Goal: Browse casually

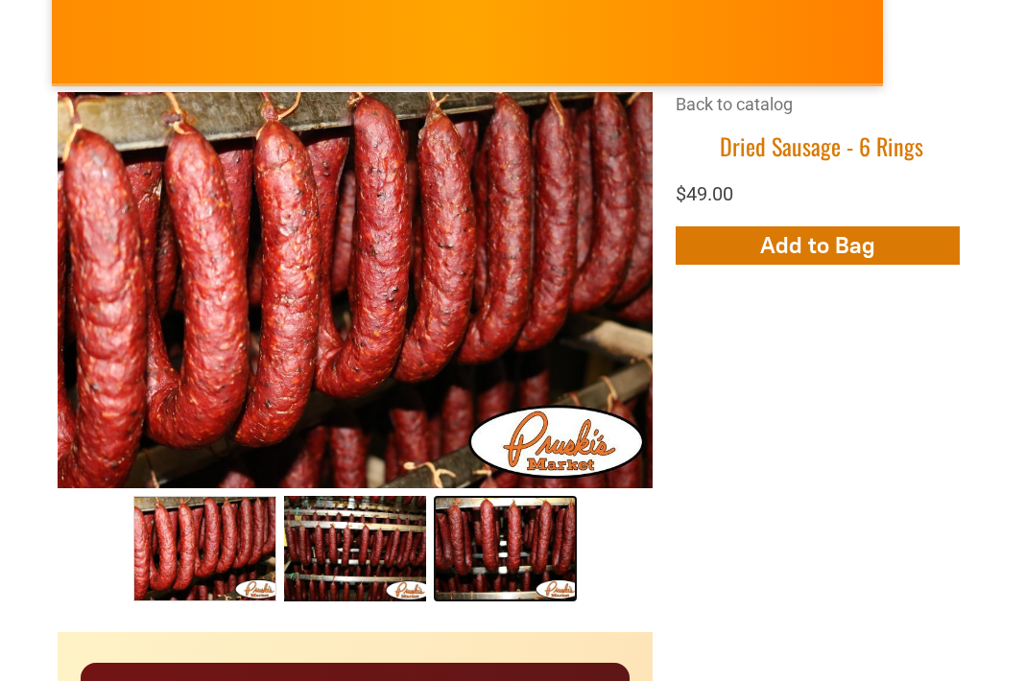
scroll to position [314, 1]
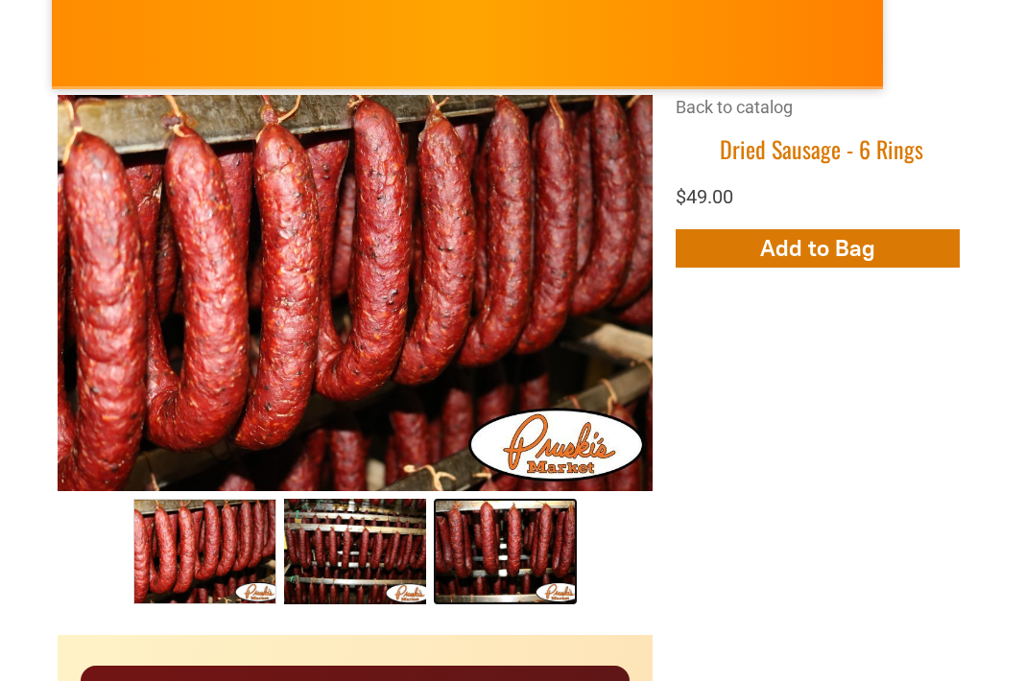
click at [500, 520] on link "Dried Sausage 003 2" at bounding box center [505, 552] width 143 height 106
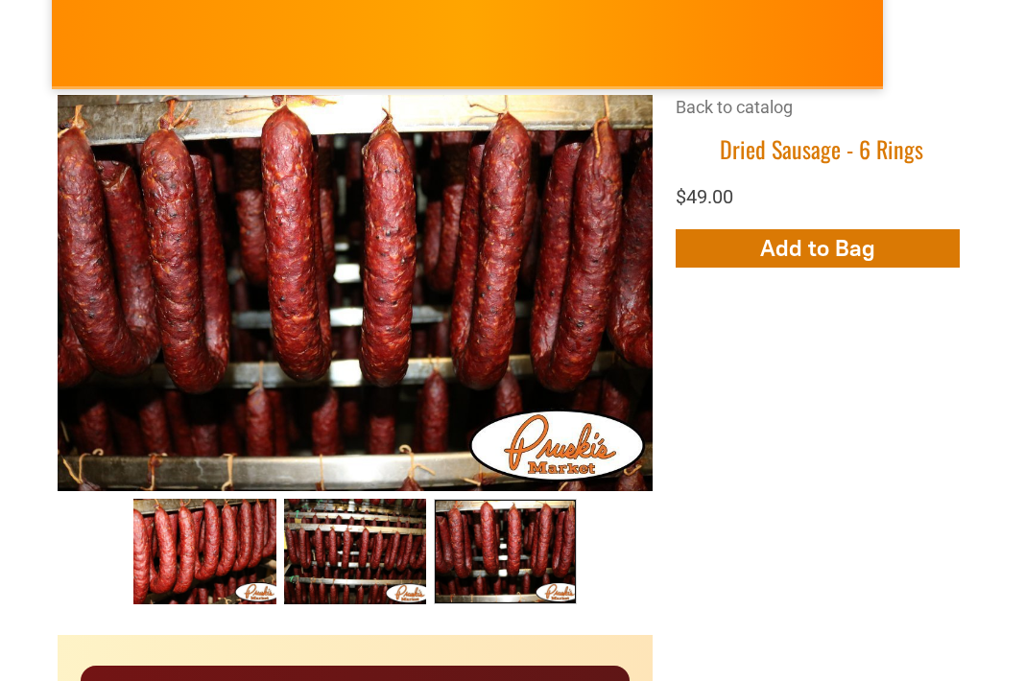
click at [500, 520] on link "Dried Sausage 003 2" at bounding box center [505, 552] width 143 height 106
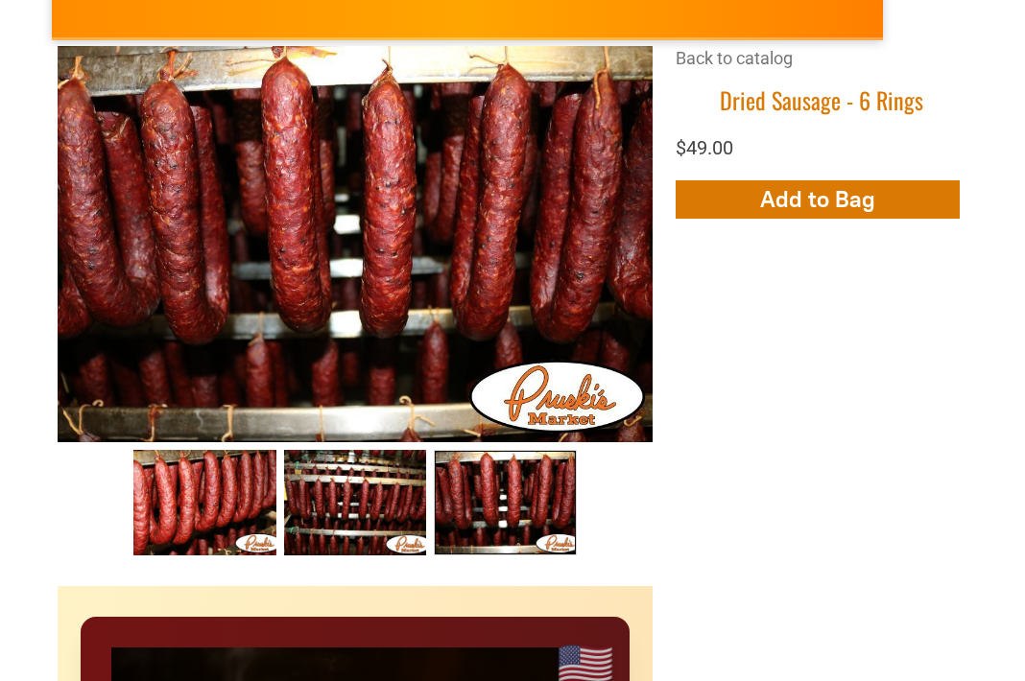
click at [500, 520] on link "Dried Sausage 003 2" at bounding box center [505, 503] width 143 height 106
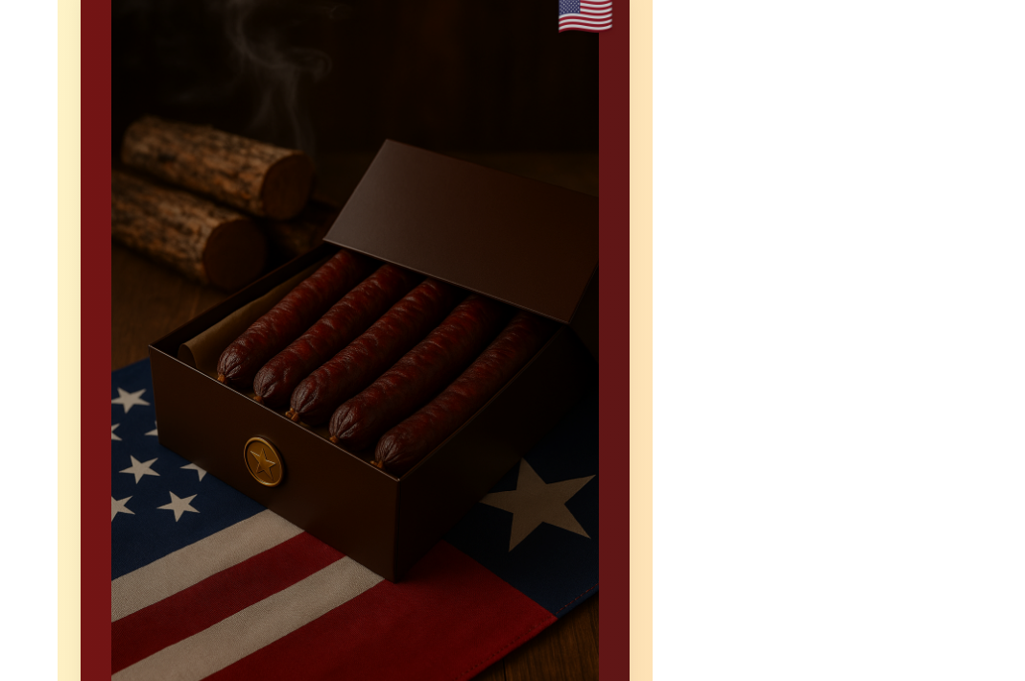
scroll to position [1022, 0]
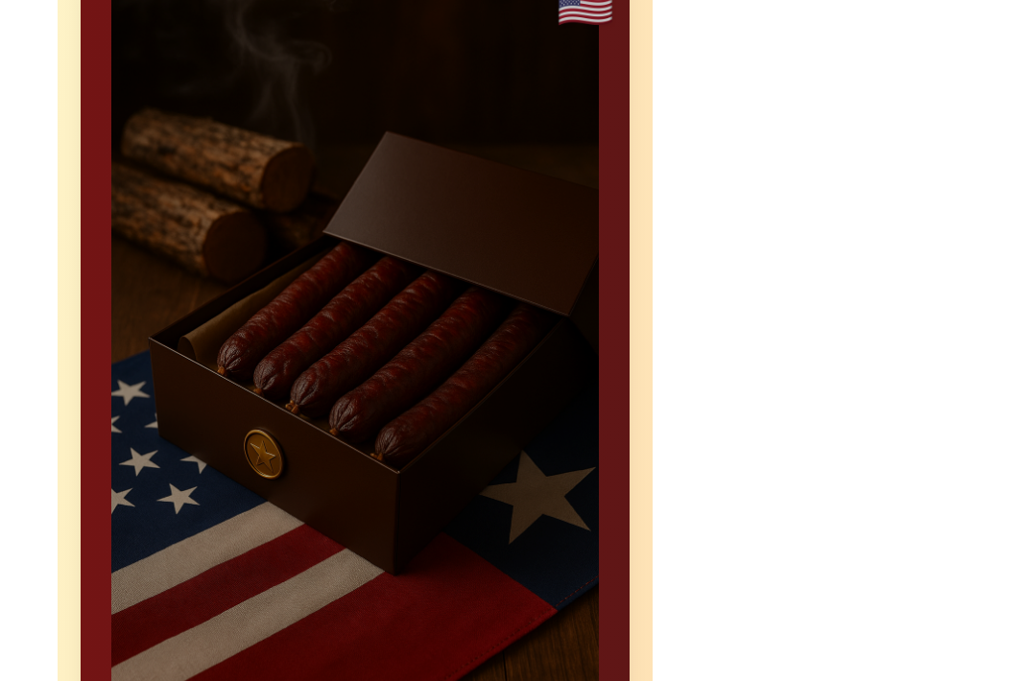
click at [465, 380] on div at bounding box center [355, 464] width 549 height 1012
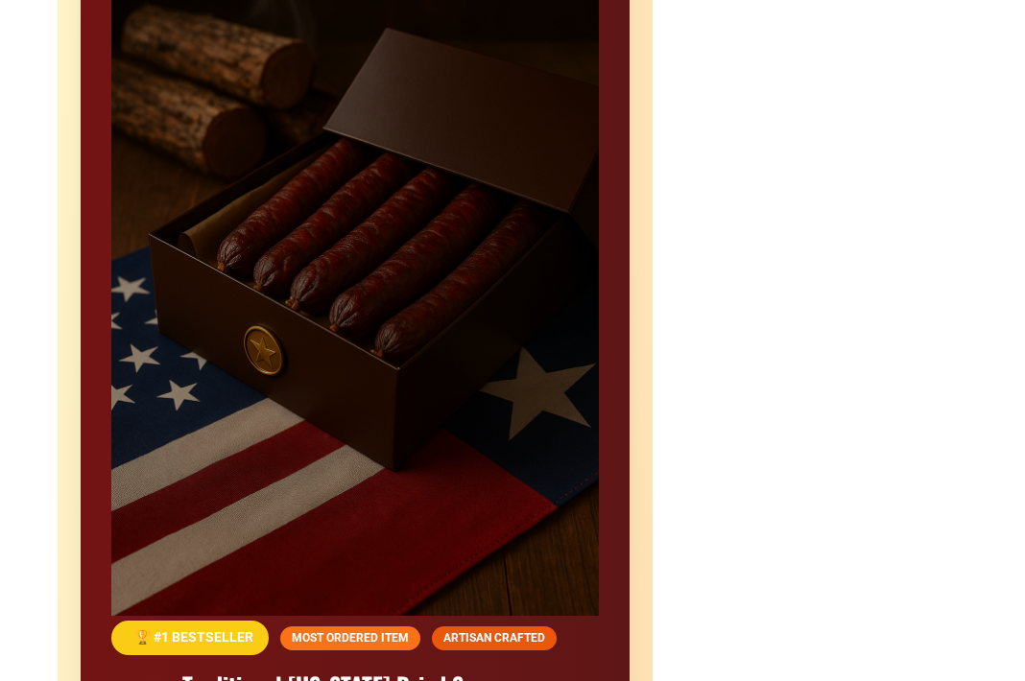
scroll to position [1126, 0]
click at [433, 294] on div at bounding box center [355, 360] width 549 height 1012
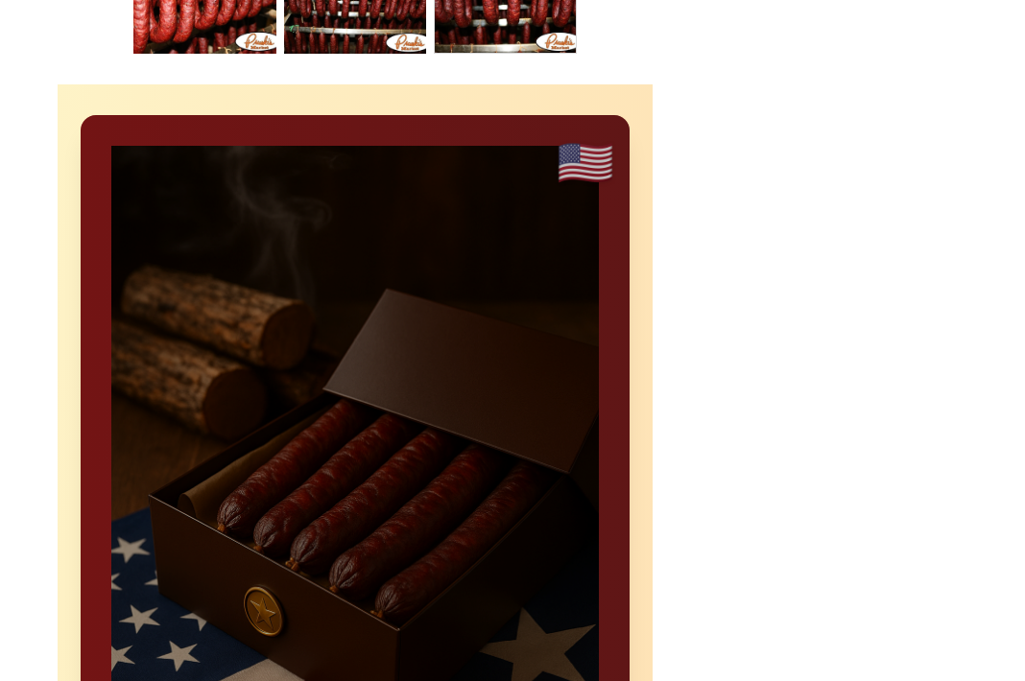
scroll to position [841, 0]
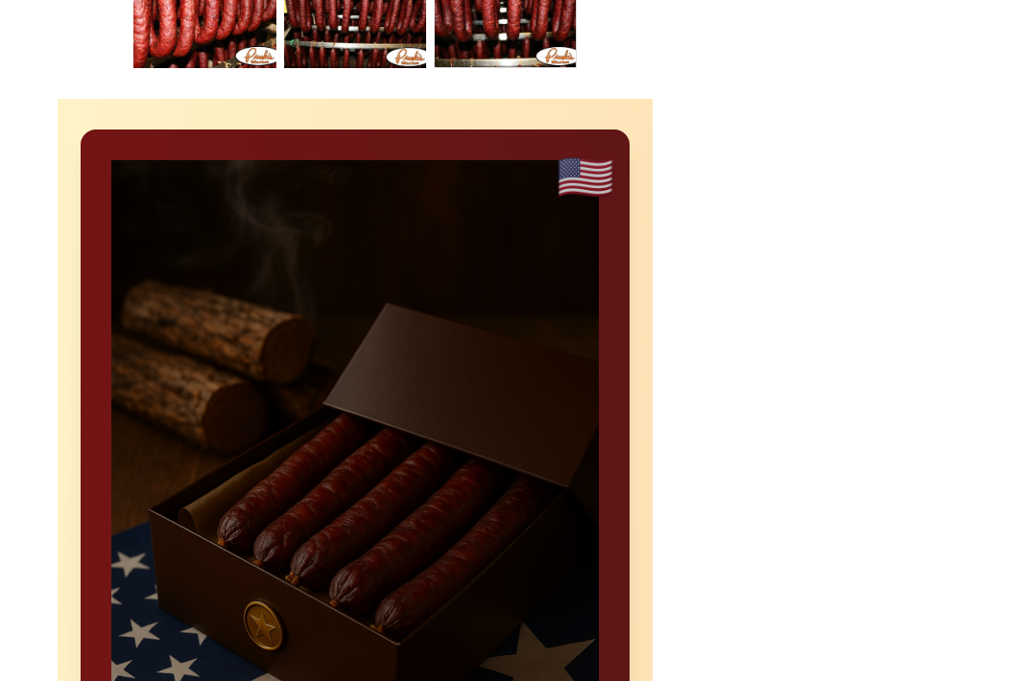
click at [310, 336] on div at bounding box center [355, 636] width 549 height 1012
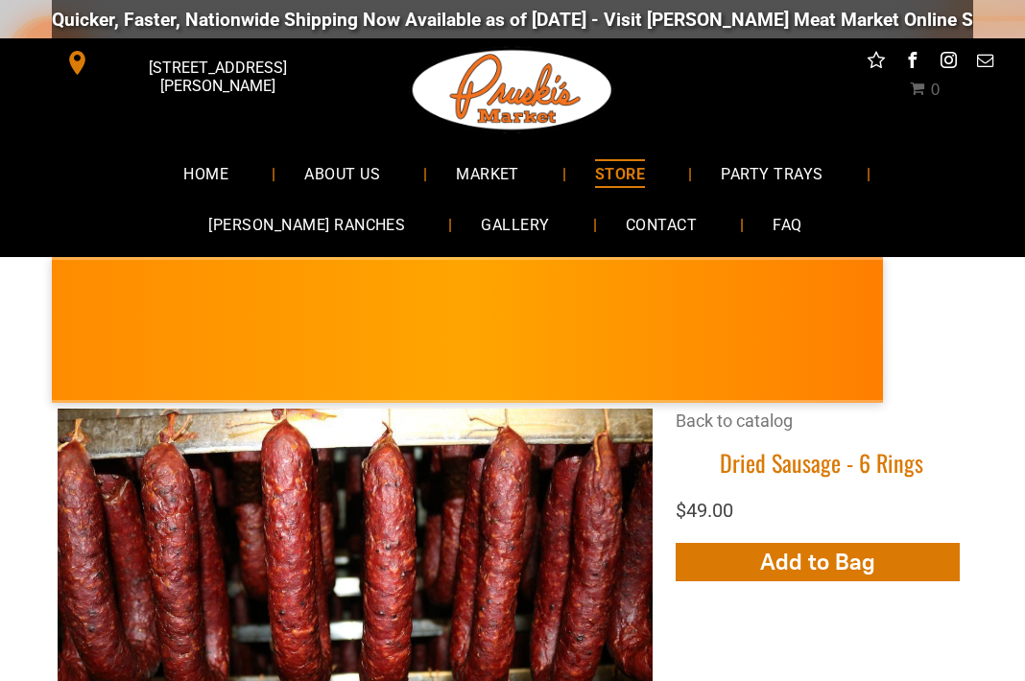
scroll to position [1, 0]
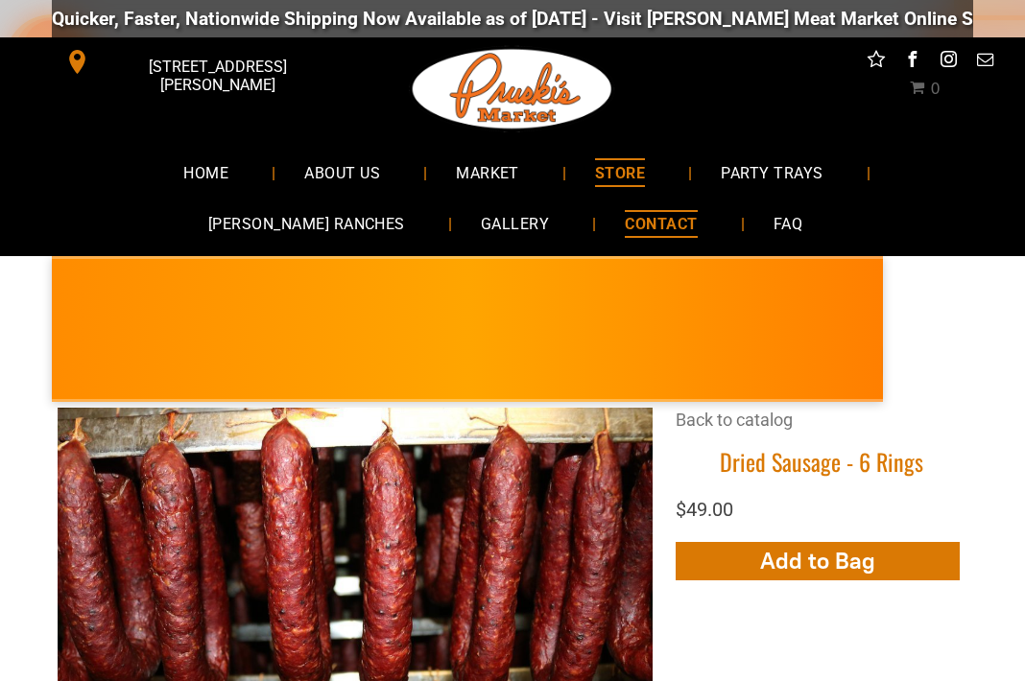
click at [625, 228] on span "CONTACT" at bounding box center [661, 224] width 72 height 28
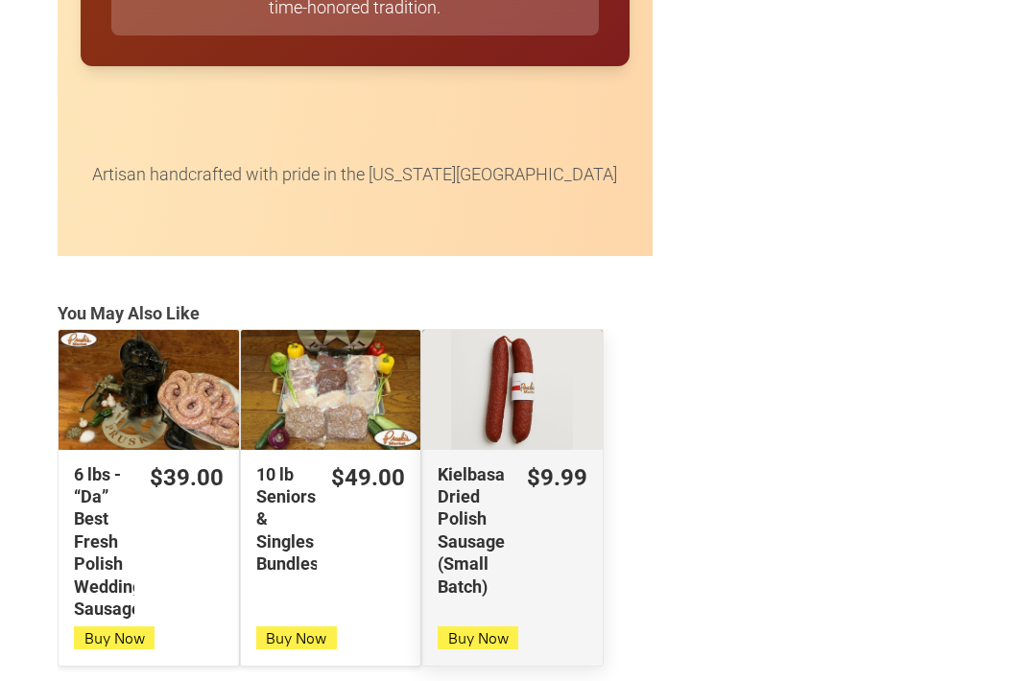
scroll to position [4584, 0]
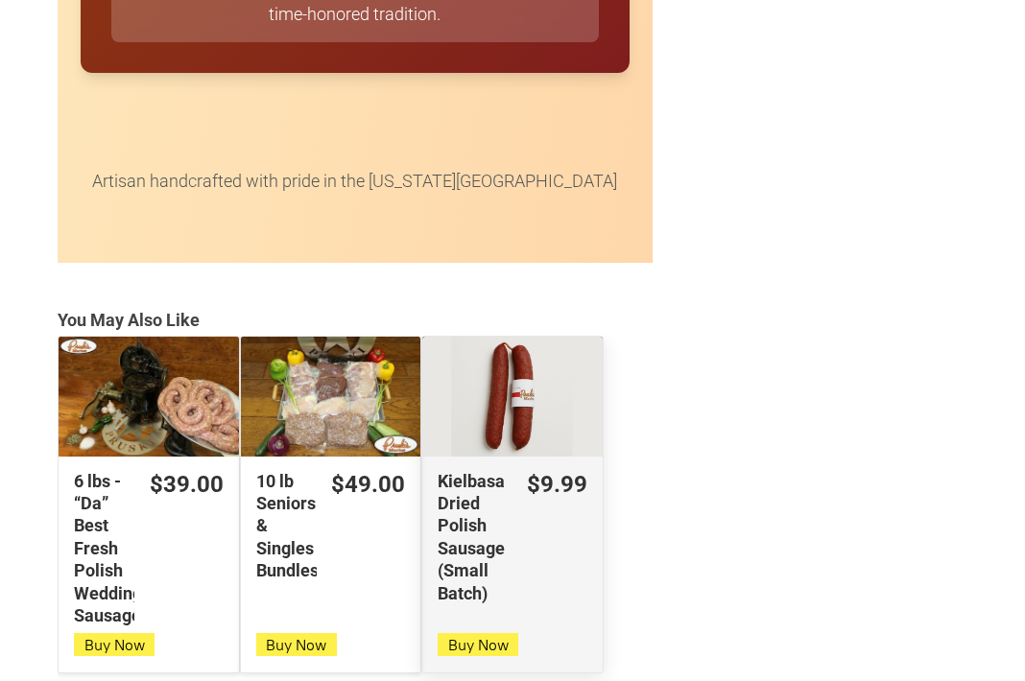
click at [459, 397] on div "Kielbasa Dried Polish Sausage (Small Batch)" at bounding box center [512, 397] width 180 height 120
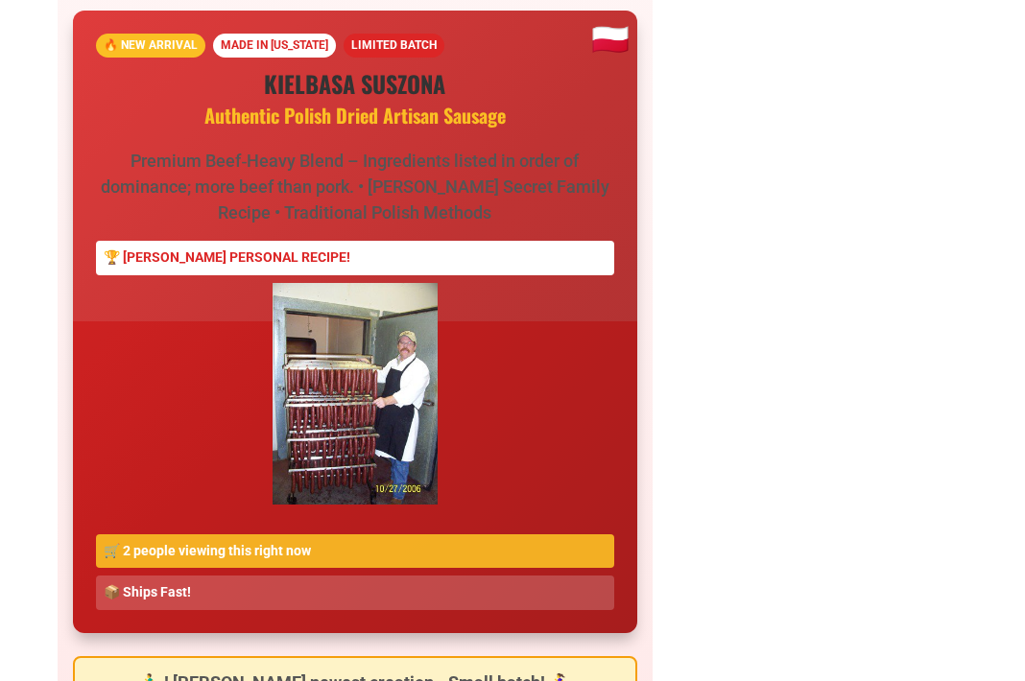
scroll to position [1869, 0]
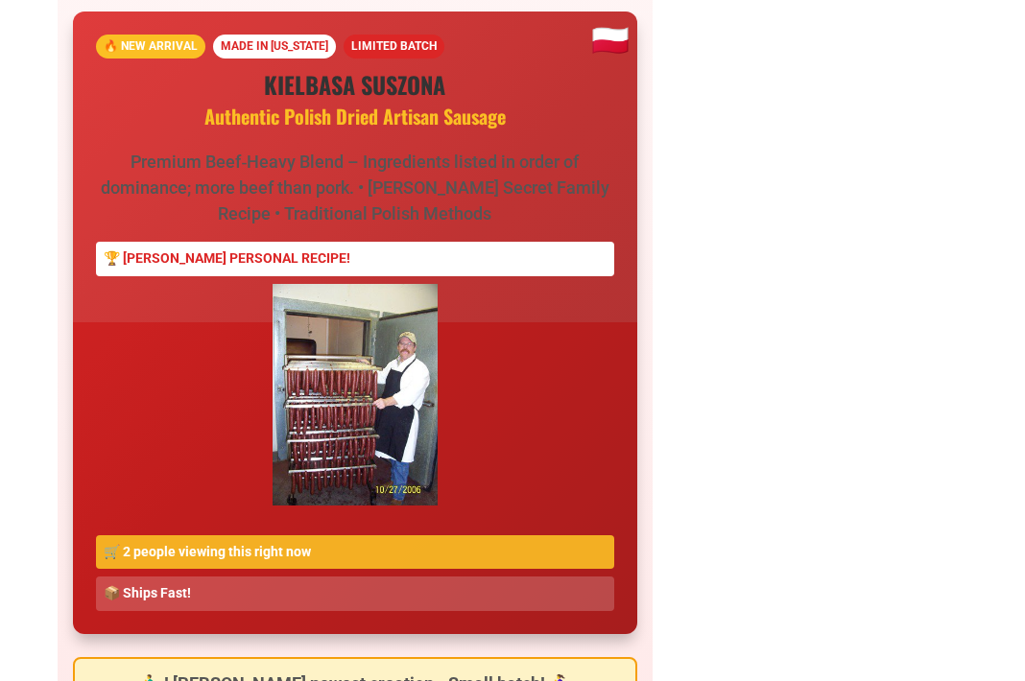
click at [366, 385] on img at bounding box center [355, 395] width 165 height 222
click at [387, 371] on img at bounding box center [355, 395] width 165 height 222
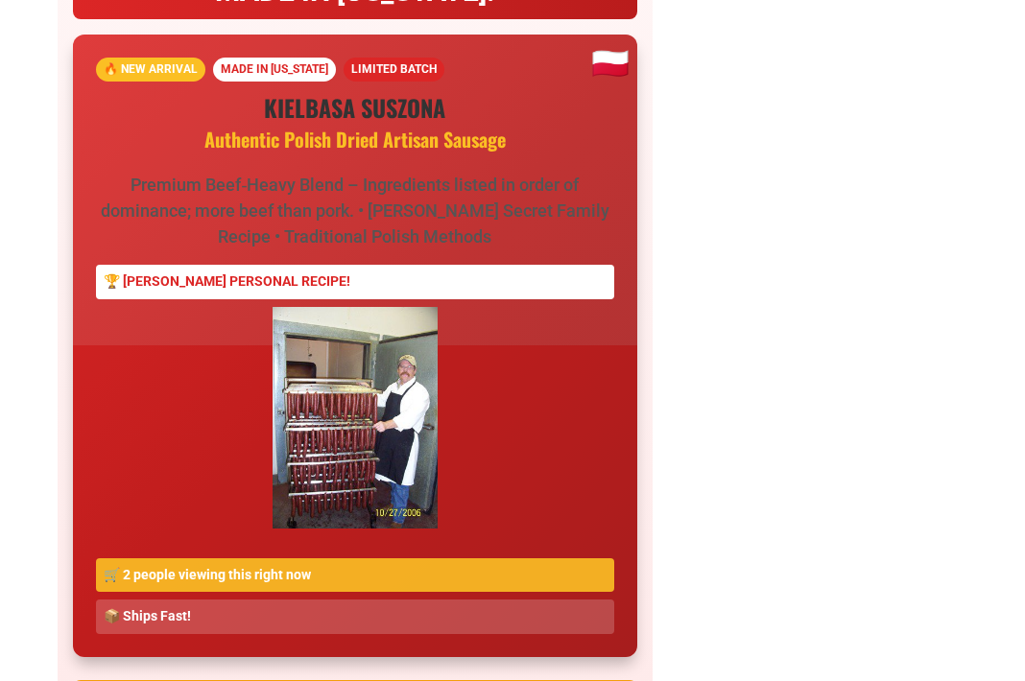
click at [387, 371] on img at bounding box center [355, 418] width 165 height 222
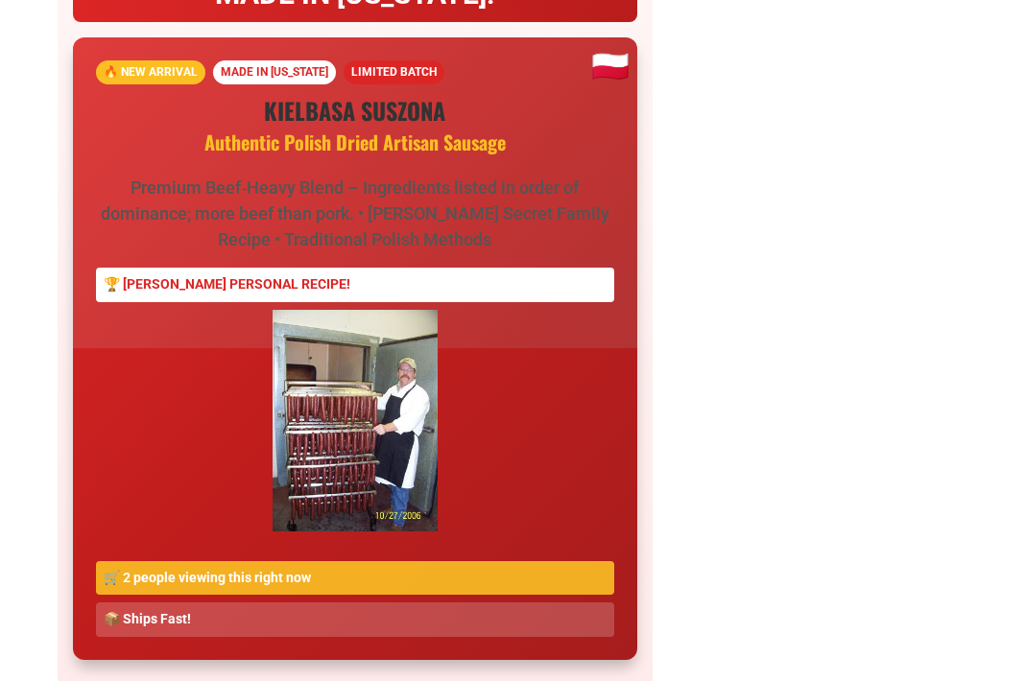
click at [387, 371] on img at bounding box center [355, 421] width 165 height 222
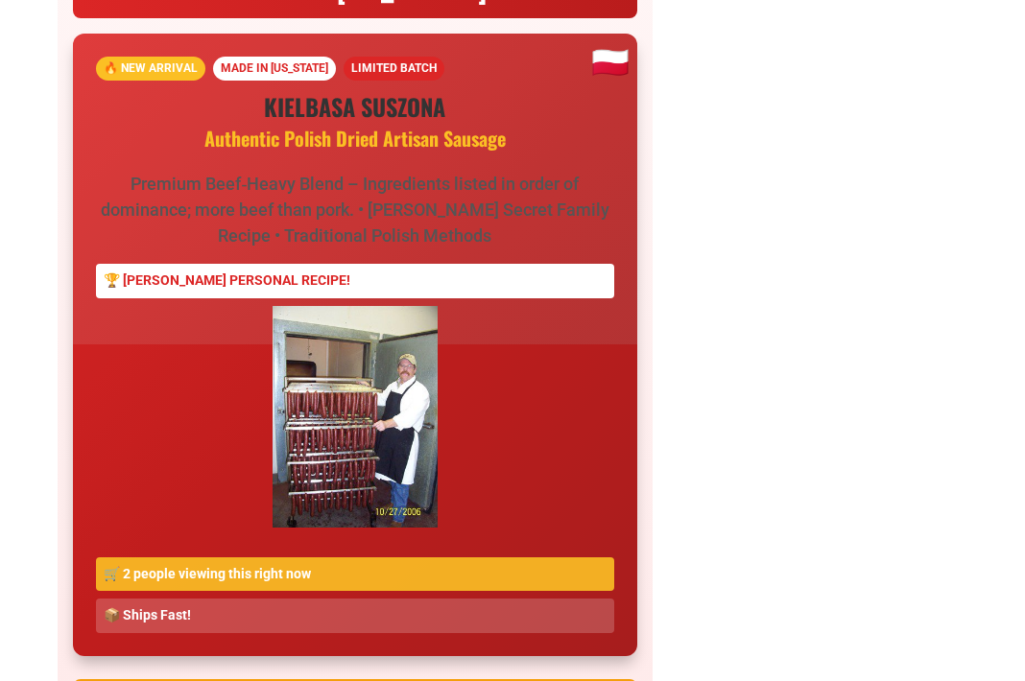
scroll to position [1847, 0]
click at [387, 371] on img at bounding box center [355, 417] width 165 height 222
click at [386, 371] on img at bounding box center [355, 417] width 165 height 222
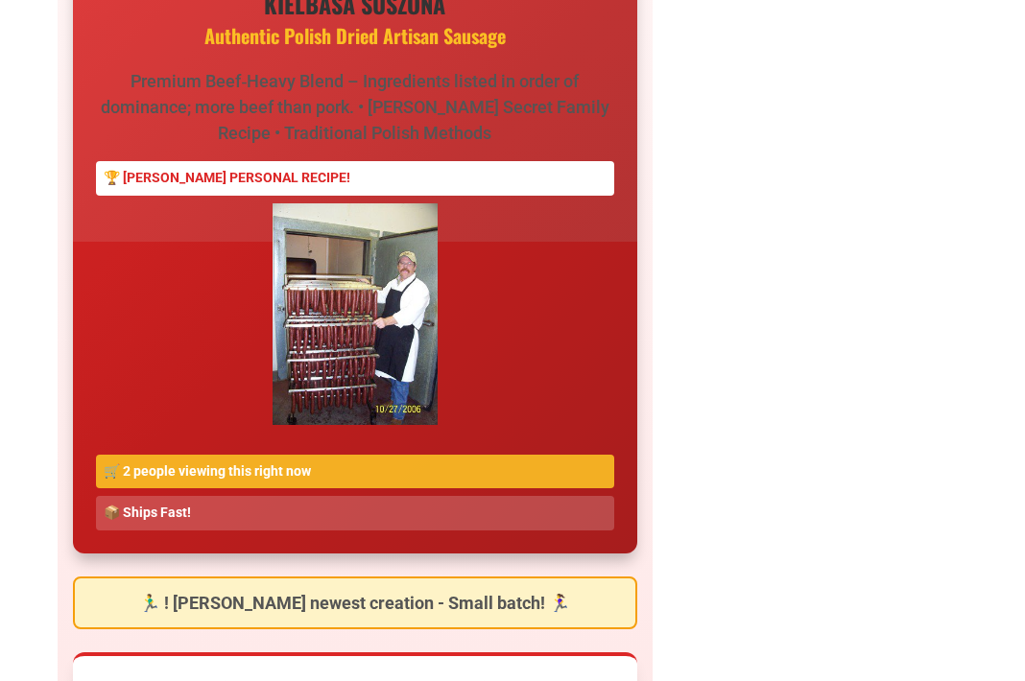
scroll to position [1961, 0]
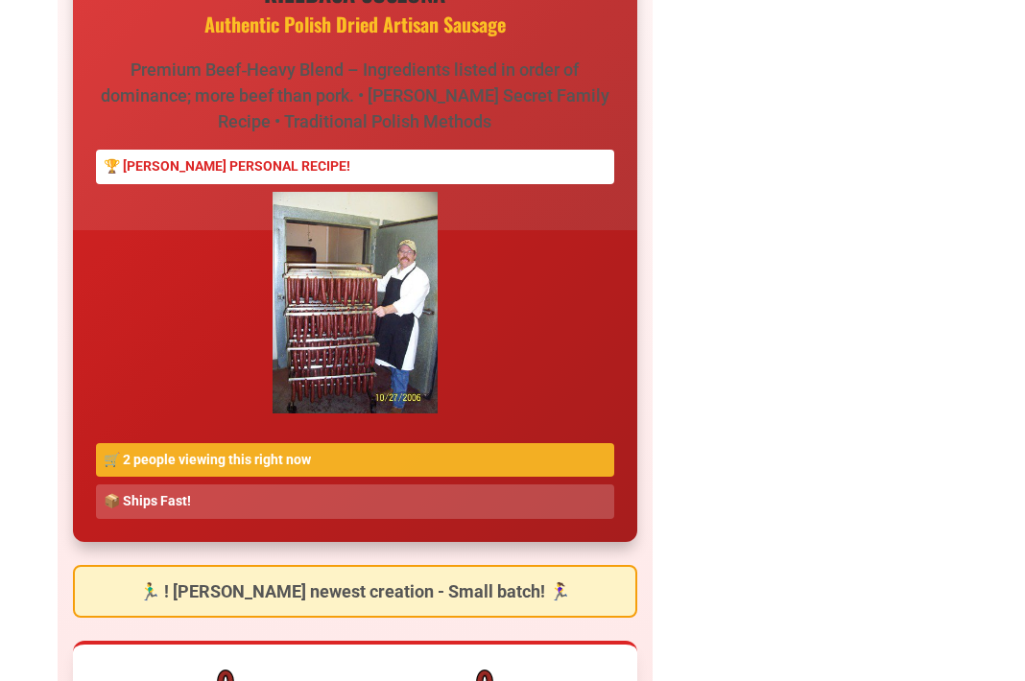
click at [302, 165] on span "🏆 EDMOND PRUSKI'S PERSONAL RECIPE!" at bounding box center [227, 165] width 247 height 15
click at [288, 452] on span "🛒 2 people viewing this right now" at bounding box center [207, 459] width 207 height 15
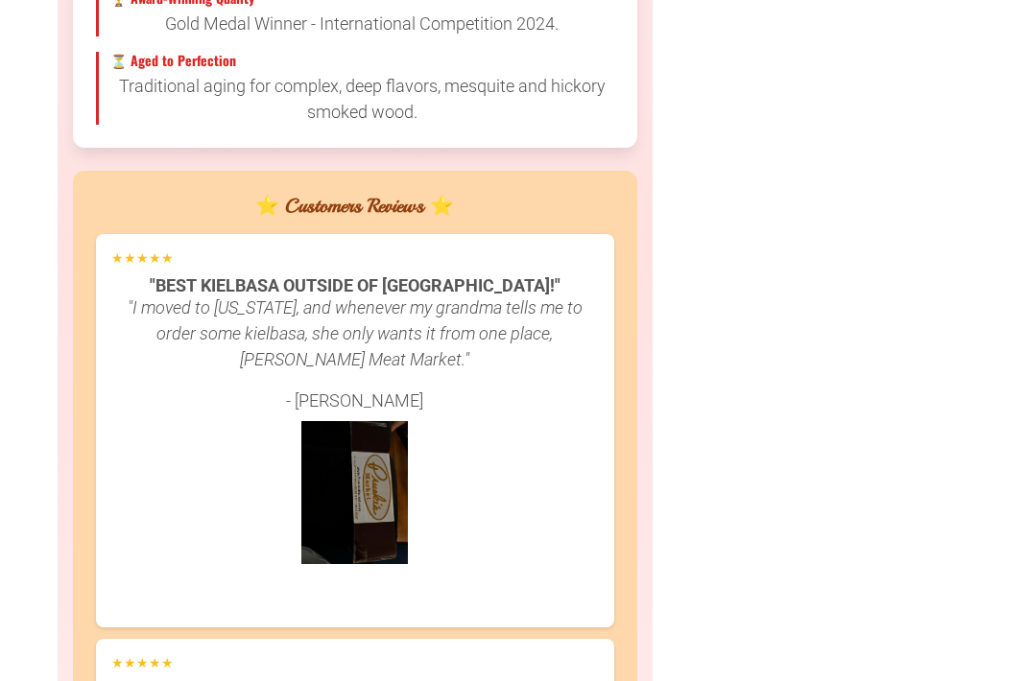
scroll to position [2939, 0]
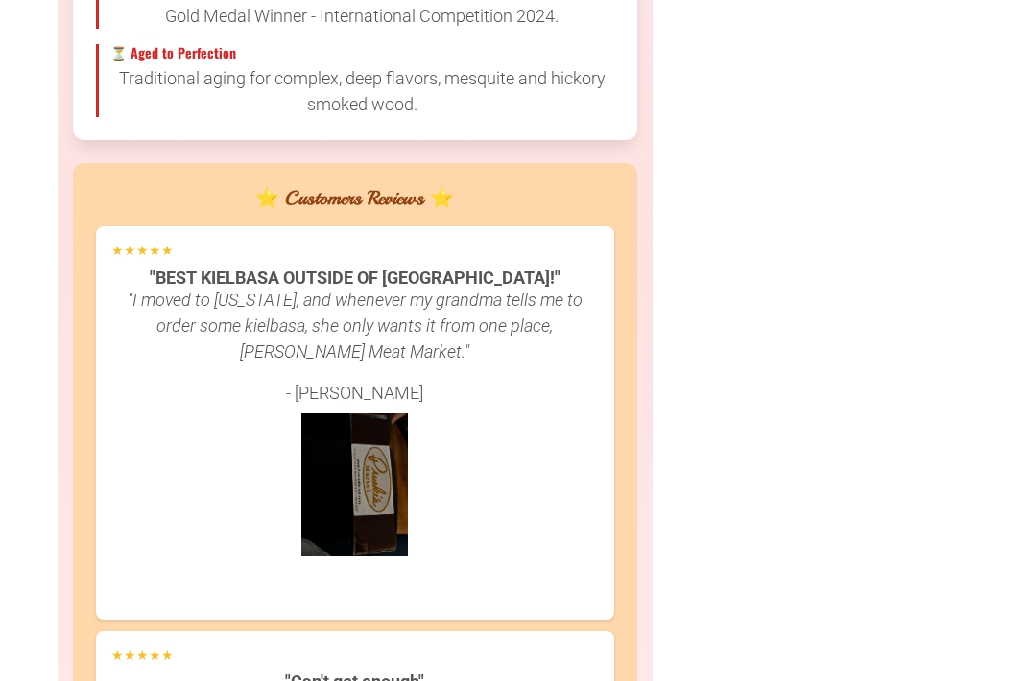
click at [352, 451] on img at bounding box center [354, 485] width 107 height 143
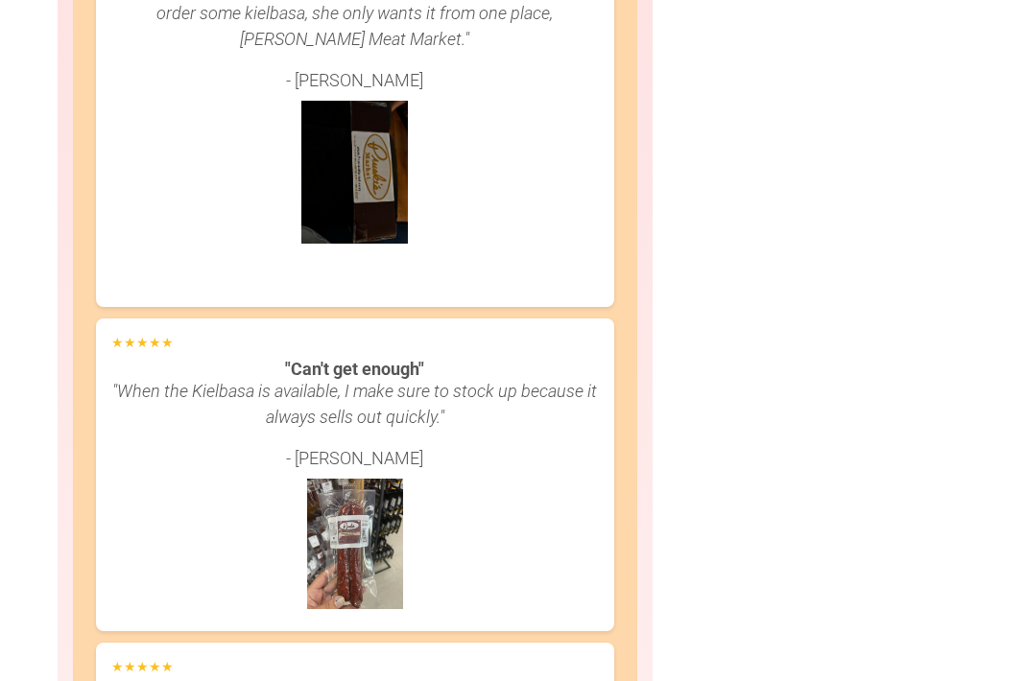
scroll to position [3268, 0]
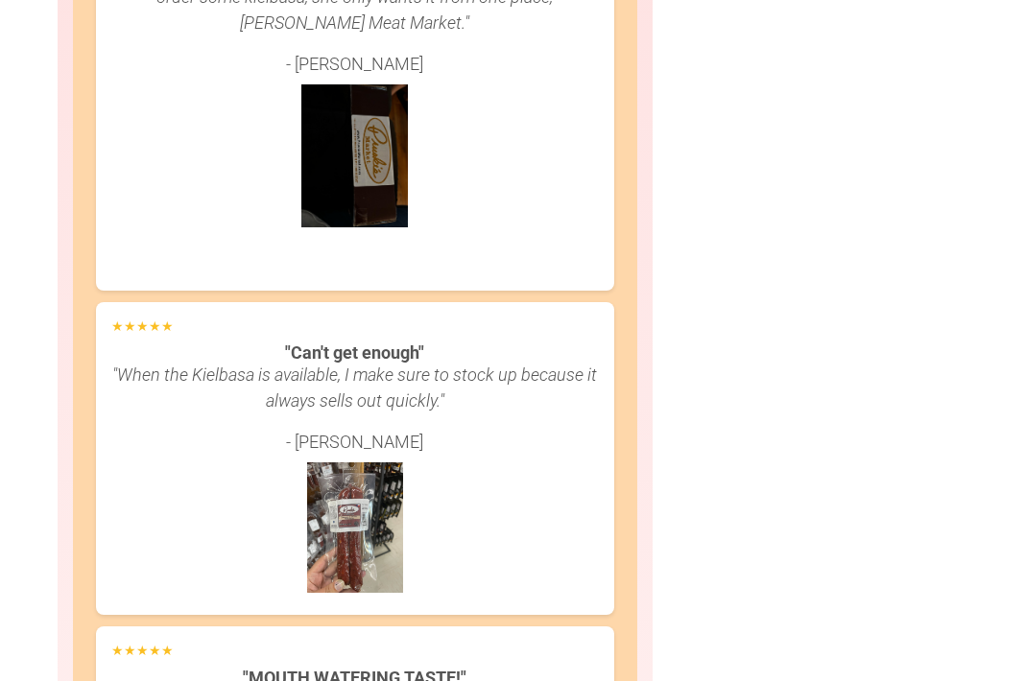
click at [376, 509] on img at bounding box center [355, 528] width 96 height 131
click at [370, 485] on img at bounding box center [355, 528] width 96 height 131
click at [364, 486] on img at bounding box center [355, 528] width 96 height 131
click at [363, 486] on img at bounding box center [355, 528] width 96 height 131
click at [313, 340] on p ""Can't get enough"" at bounding box center [355, 353] width 488 height 26
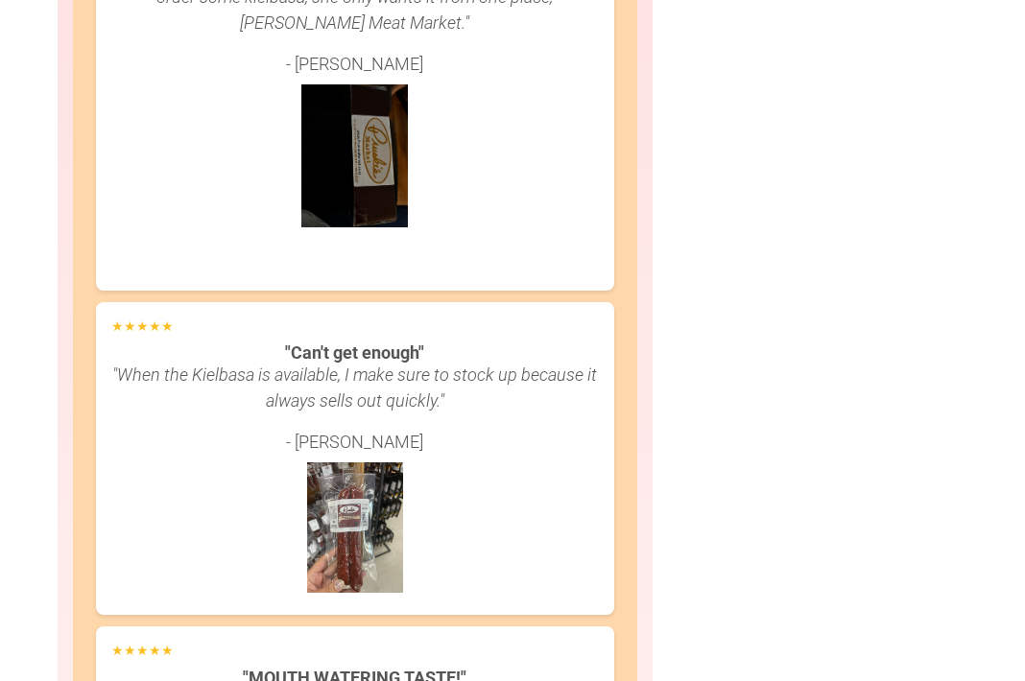
click at [257, 362] on p ""When the Kielbasa is available, I make sure to stock up because it always sell…" at bounding box center [355, 388] width 488 height 52
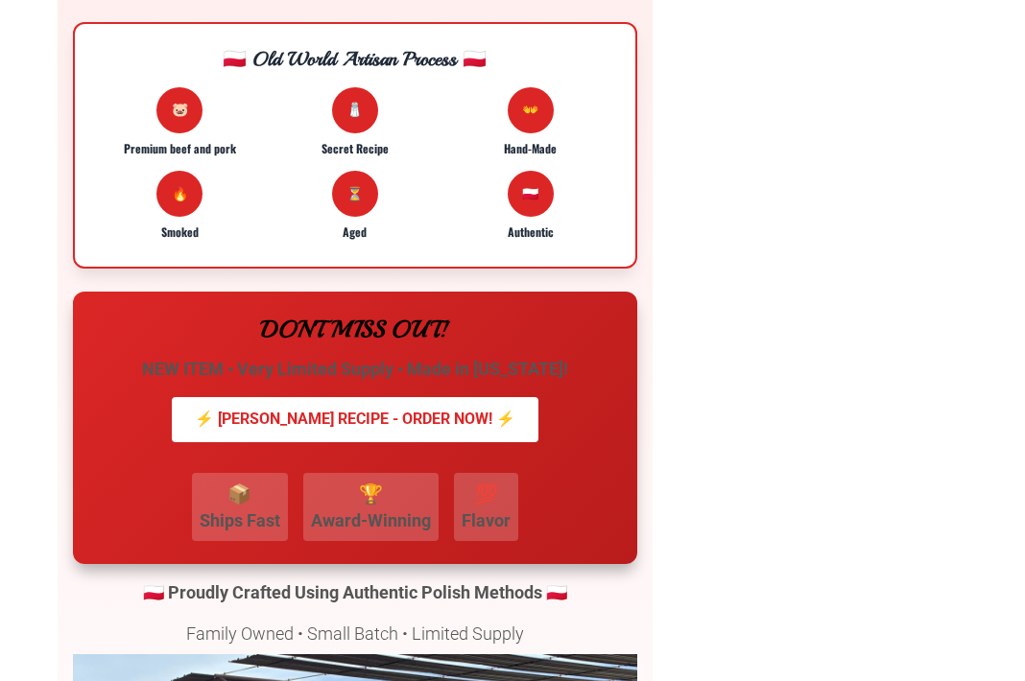
scroll to position [4066, 0]
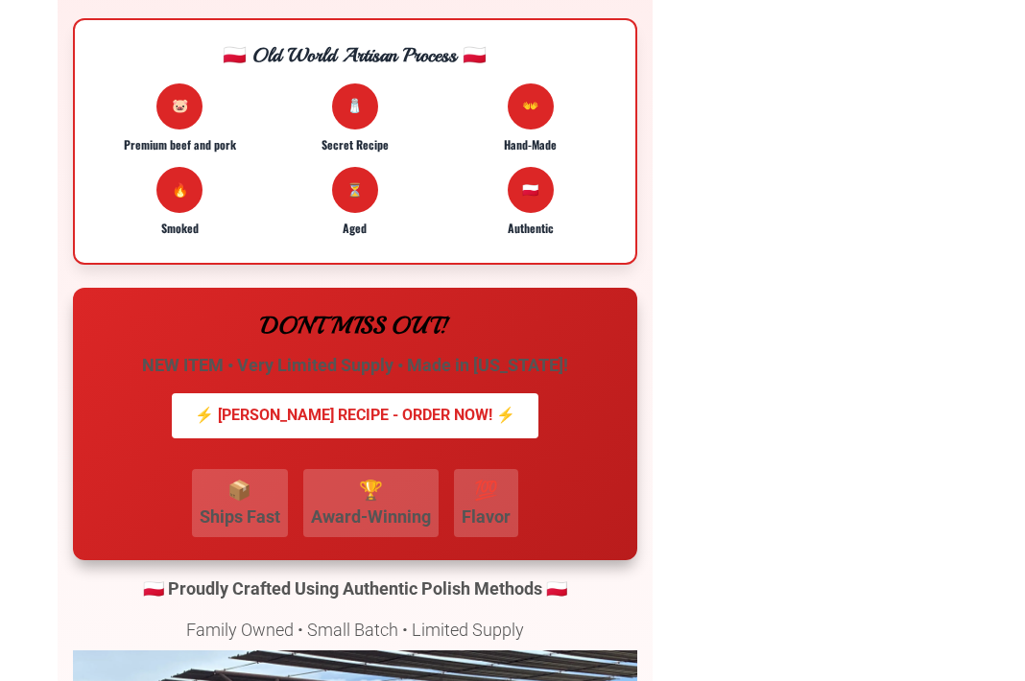
click at [389, 469] on div "🏆 Award-Winning" at bounding box center [370, 503] width 135 height 68
click at [459, 394] on div "⚡ EDMOND PRUSKI'S RECIPE - ORDER NOW! ⚡" at bounding box center [355, 416] width 367 height 44
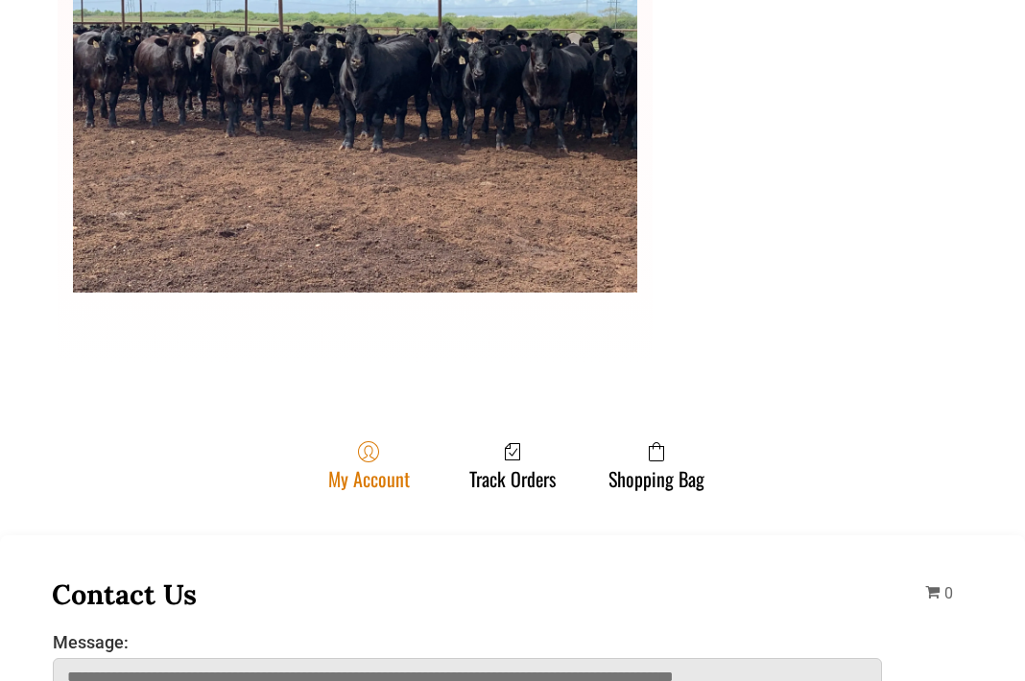
scroll to position [4852, 0]
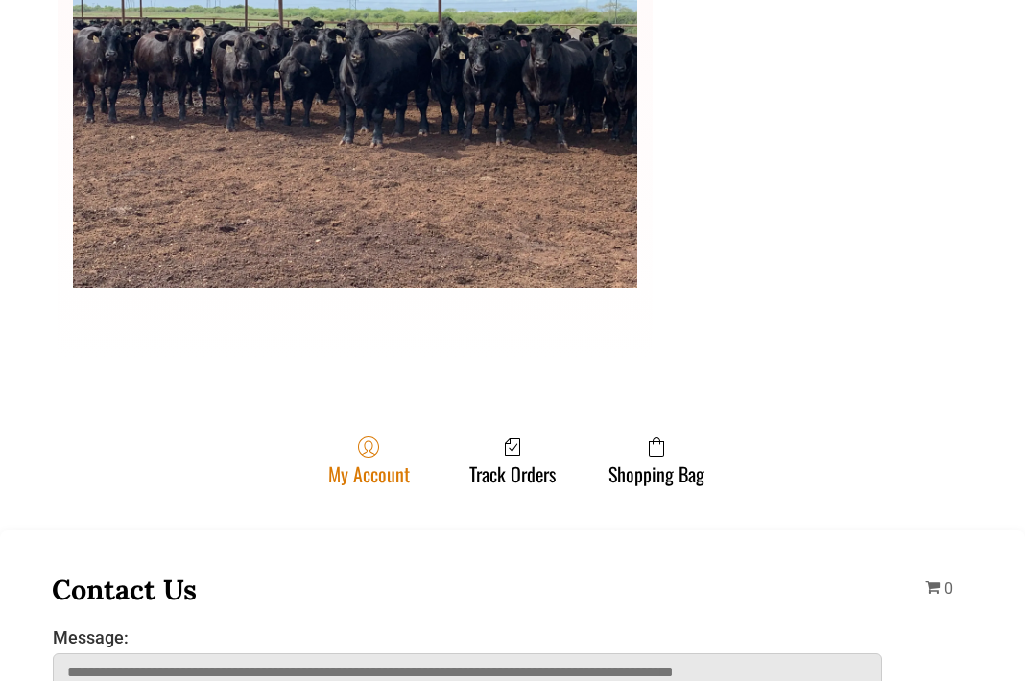
click at [379, 439] on link "My Account" at bounding box center [369, 461] width 101 height 50
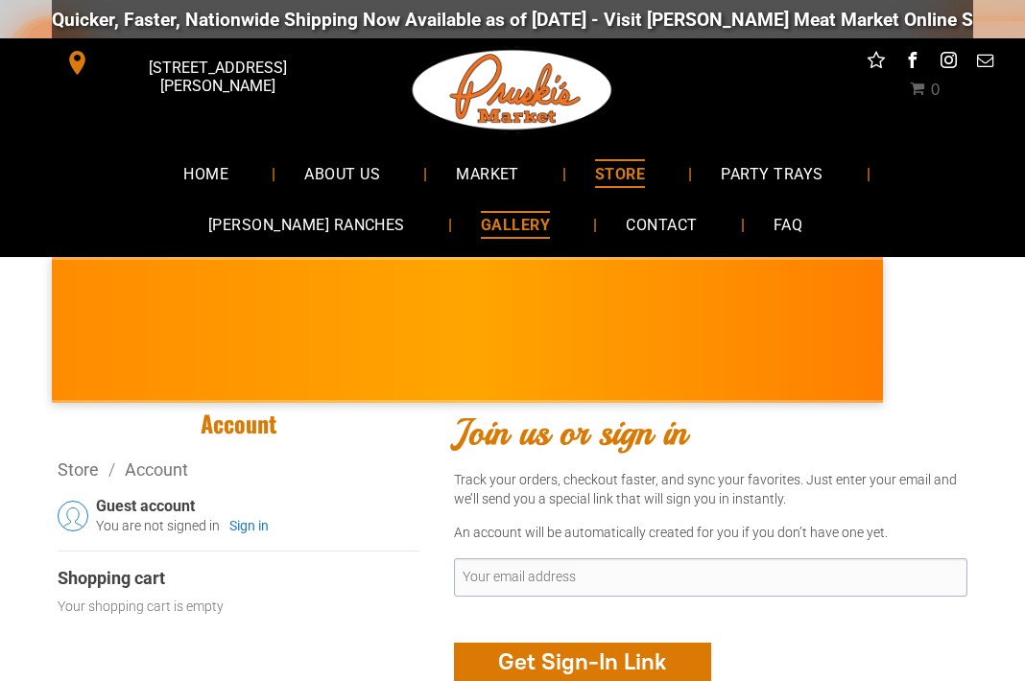
click at [481, 218] on span "GALLERY" at bounding box center [515, 225] width 69 height 28
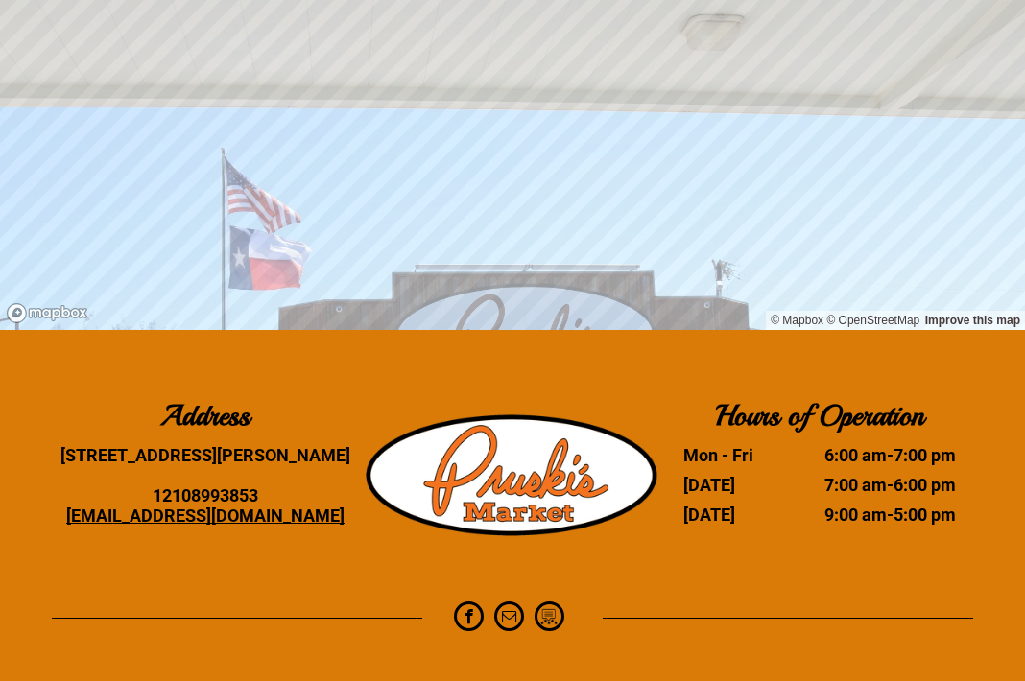
scroll to position [2160, 1]
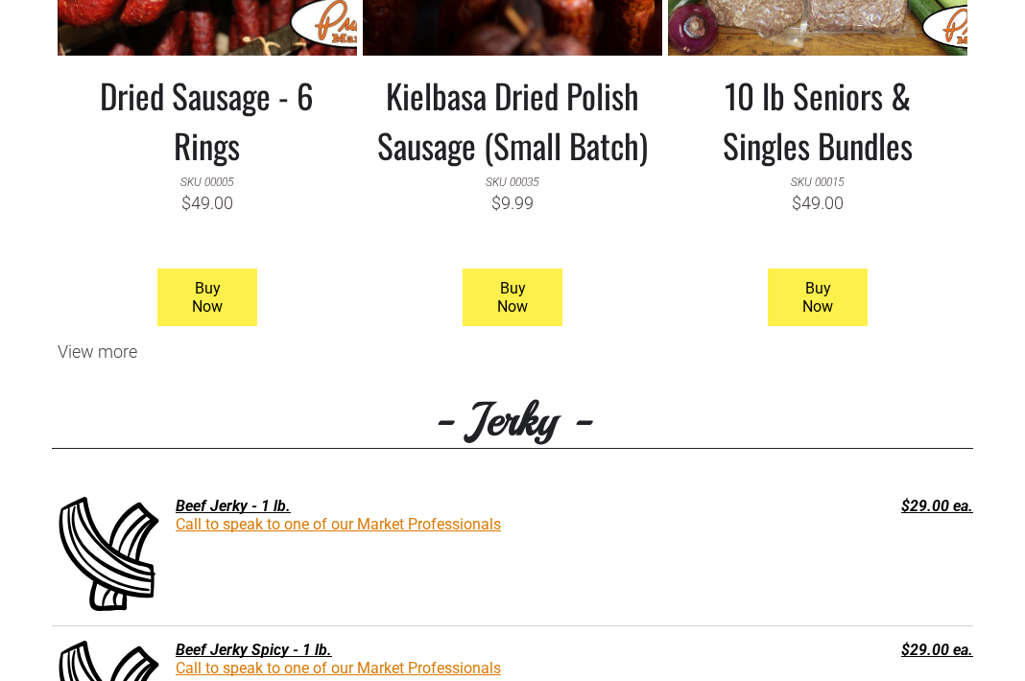
scroll to position [2054, 0]
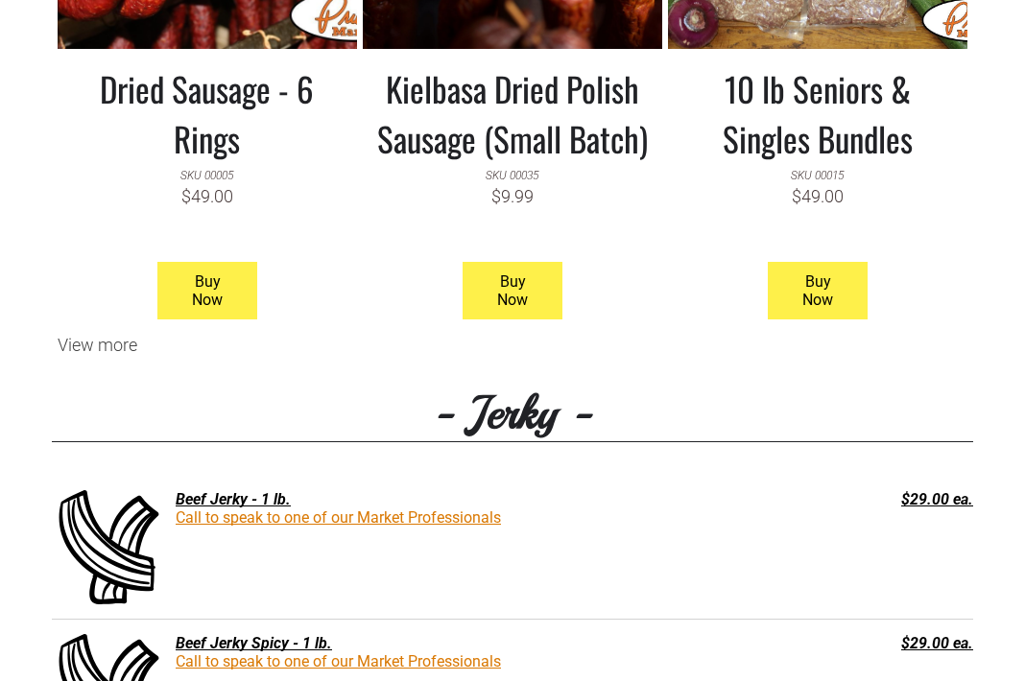
click at [244, 106] on h3 "Dried Sausage - 6 Rings" at bounding box center [207, 113] width 271 height 100
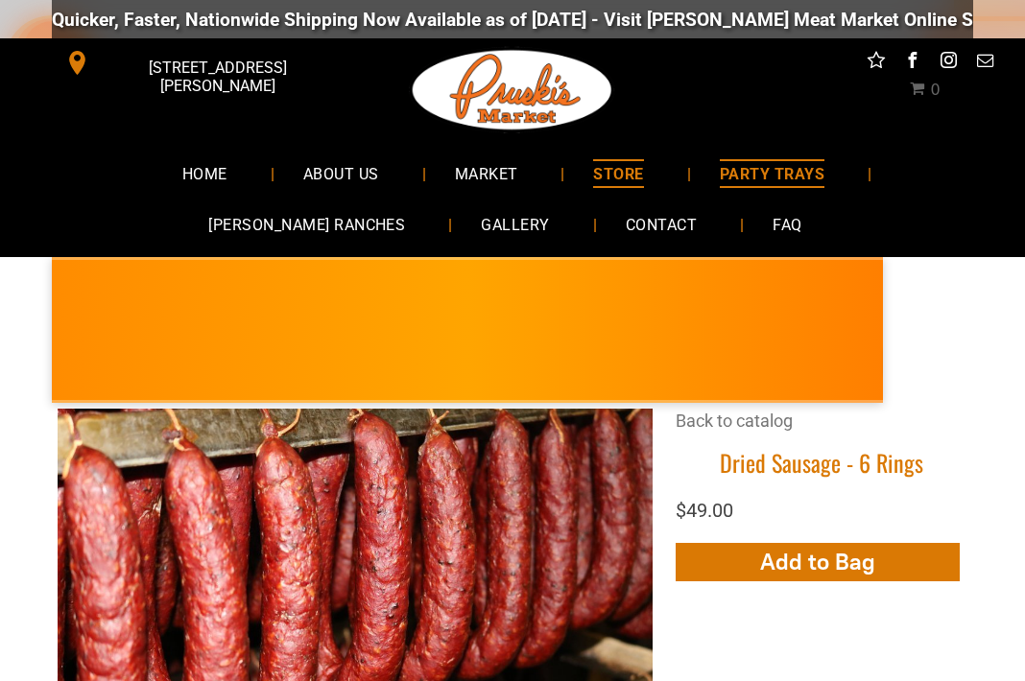
click at [640, 175] on ul "HOME ABOUT US MARKET STORE PARTY TRAYS YANTA RANCHES GALLERY CONTACT FAQ" at bounding box center [513, 199] width 920 height 103
click at [624, 177] on ul "HOME ABOUT US MARKET STORE PARTY TRAYS YANTA RANCHES GALLERY CONTACT FAQ" at bounding box center [513, 199] width 920 height 103
click at [481, 215] on span "GALLERY" at bounding box center [515, 225] width 69 height 28
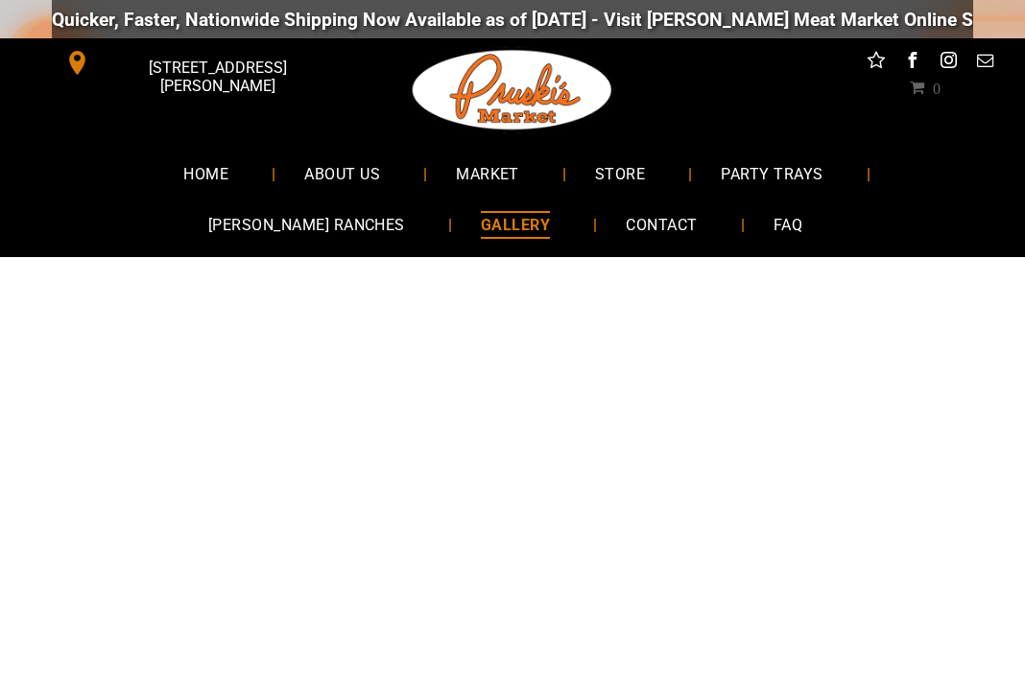
click at [481, 215] on span "GALLERY" at bounding box center [515, 225] width 69 height 28
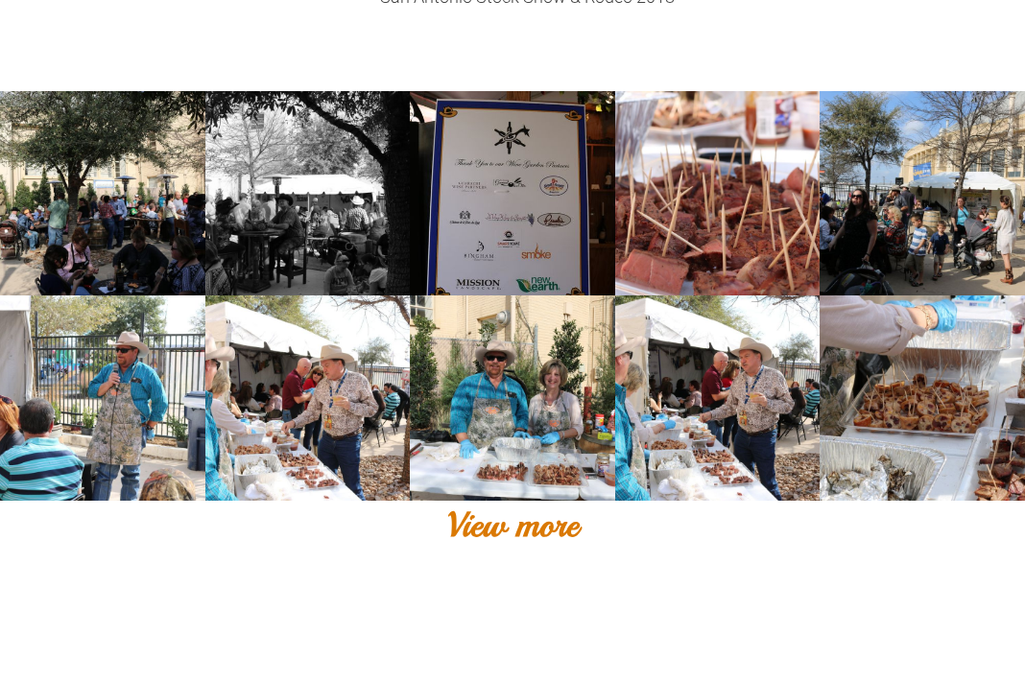
scroll to position [1230, 0]
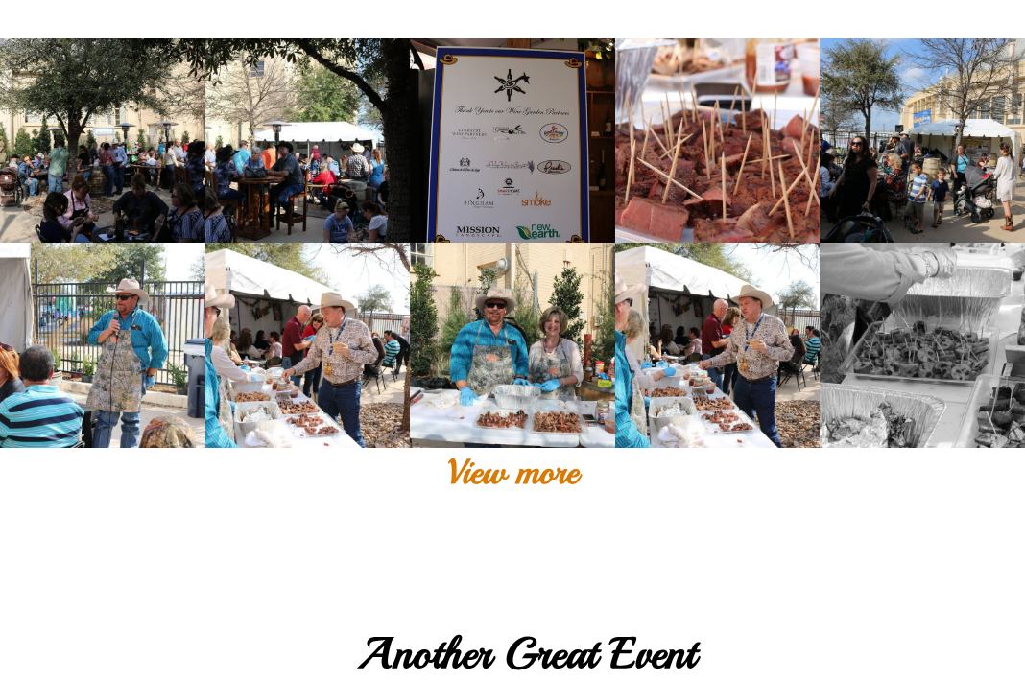
click at [887, 347] on link at bounding box center [922, 345] width 205 height 205
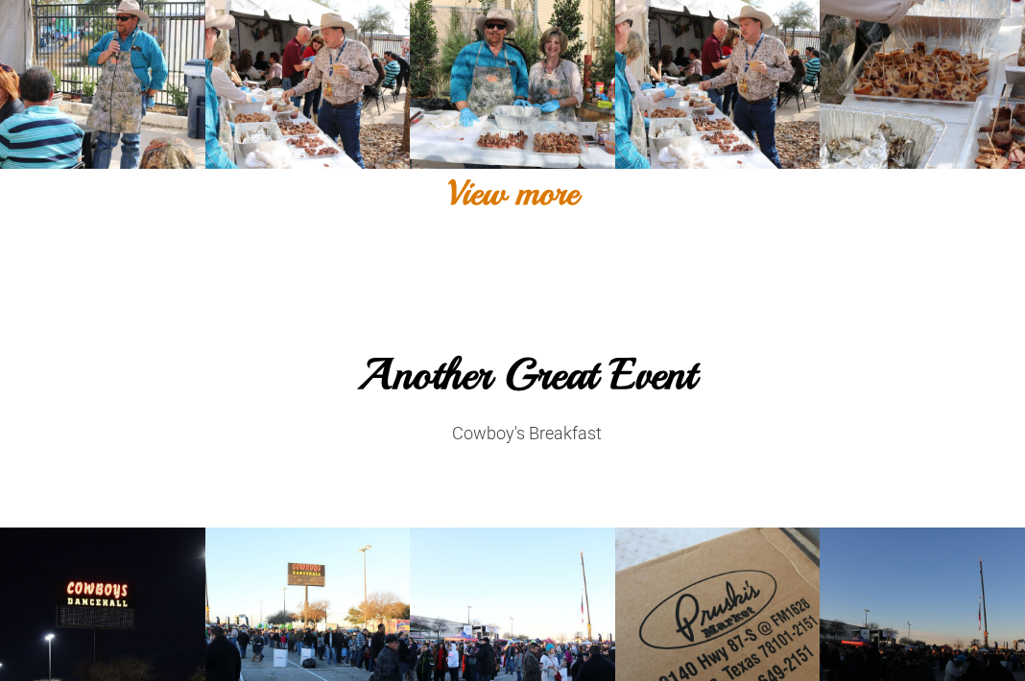
scroll to position [1472, 0]
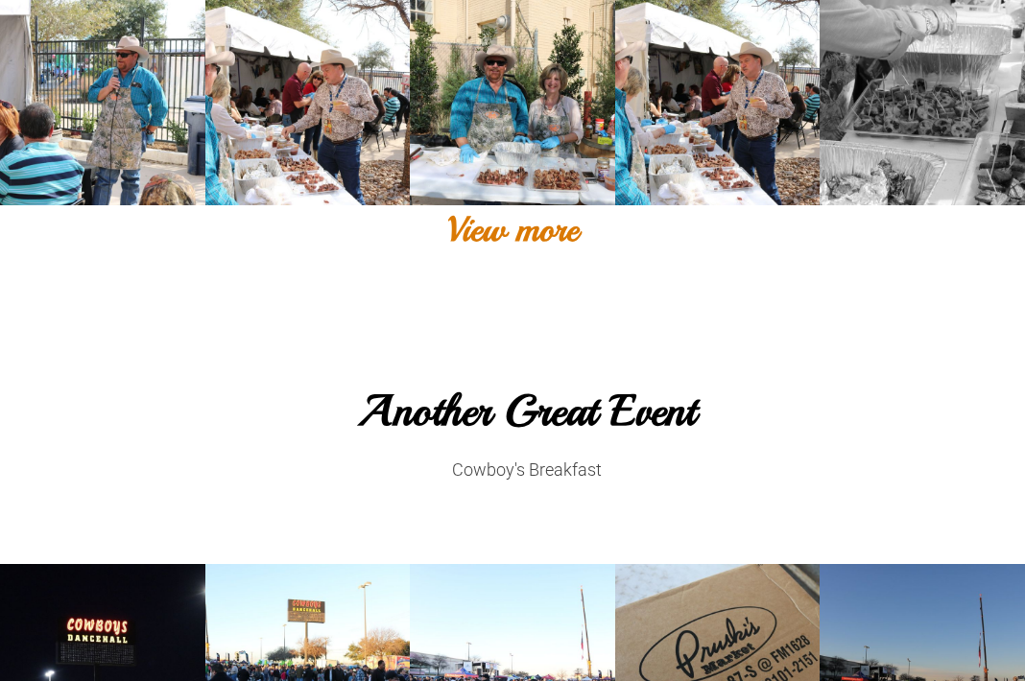
click at [958, 130] on link at bounding box center [922, 102] width 205 height 205
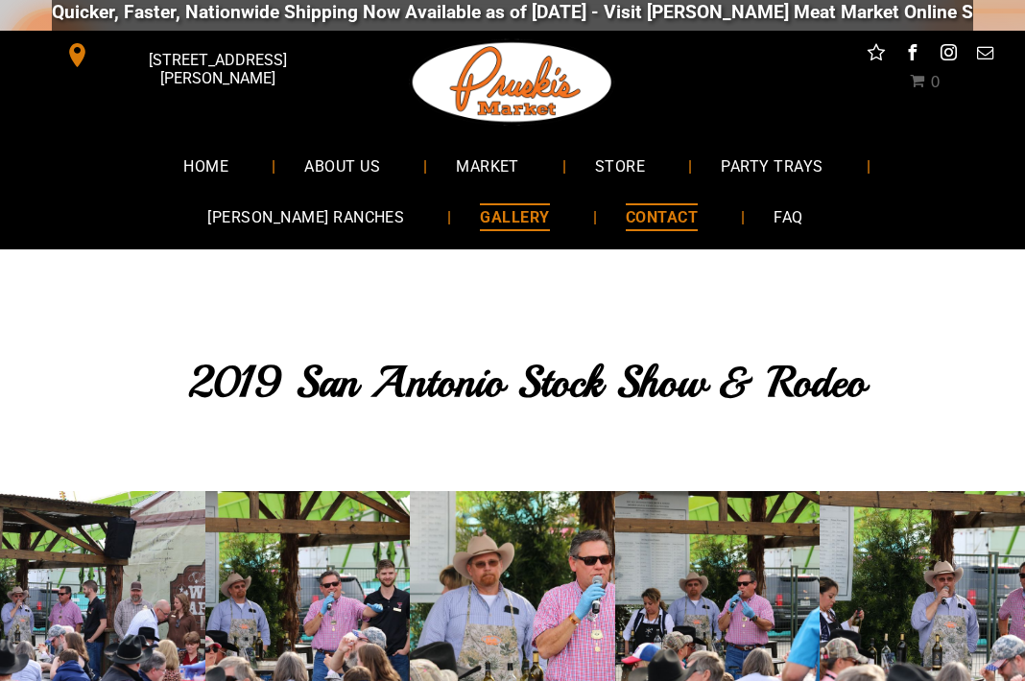
scroll to position [24, 0]
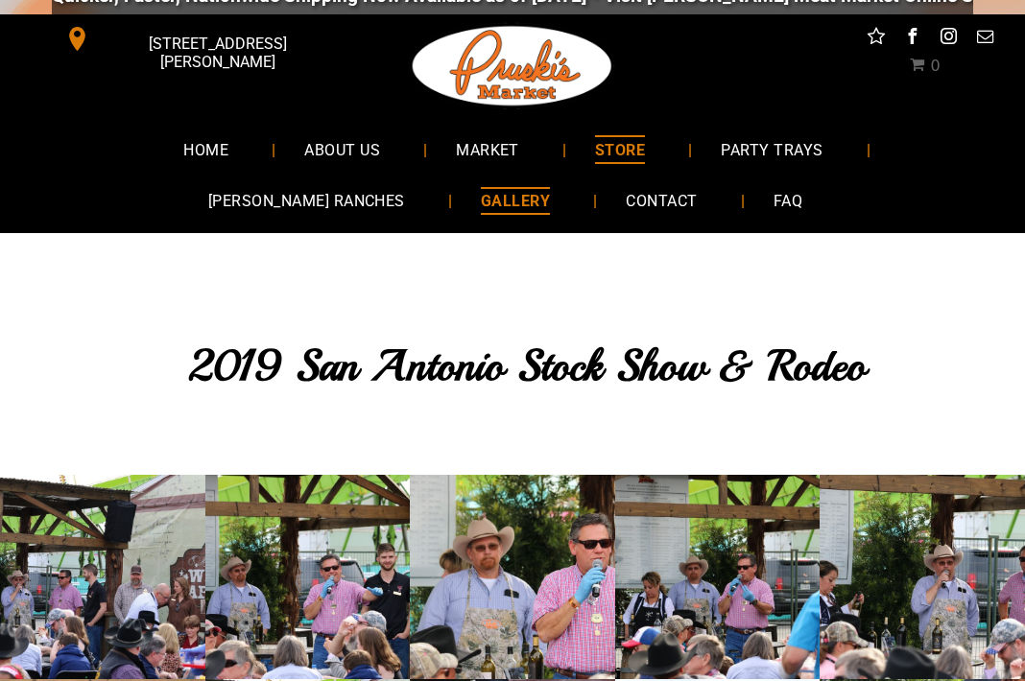
click at [692, 152] on link "PARTY TRAYS" at bounding box center [771, 149] width 159 height 51
click at [670, 152] on ul "HOME ABOUT US MARKET STORE PARTY TRAYS YANTA RANCHES GALLERY CONTACT FAQ" at bounding box center [513, 175] width 920 height 103
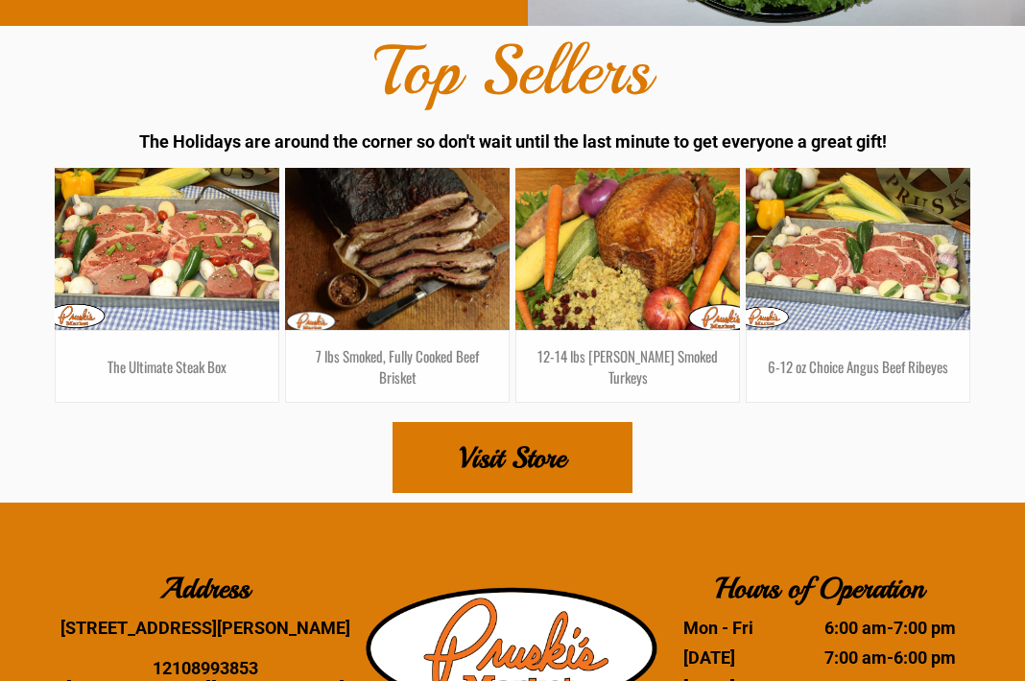
scroll to position [11374, 0]
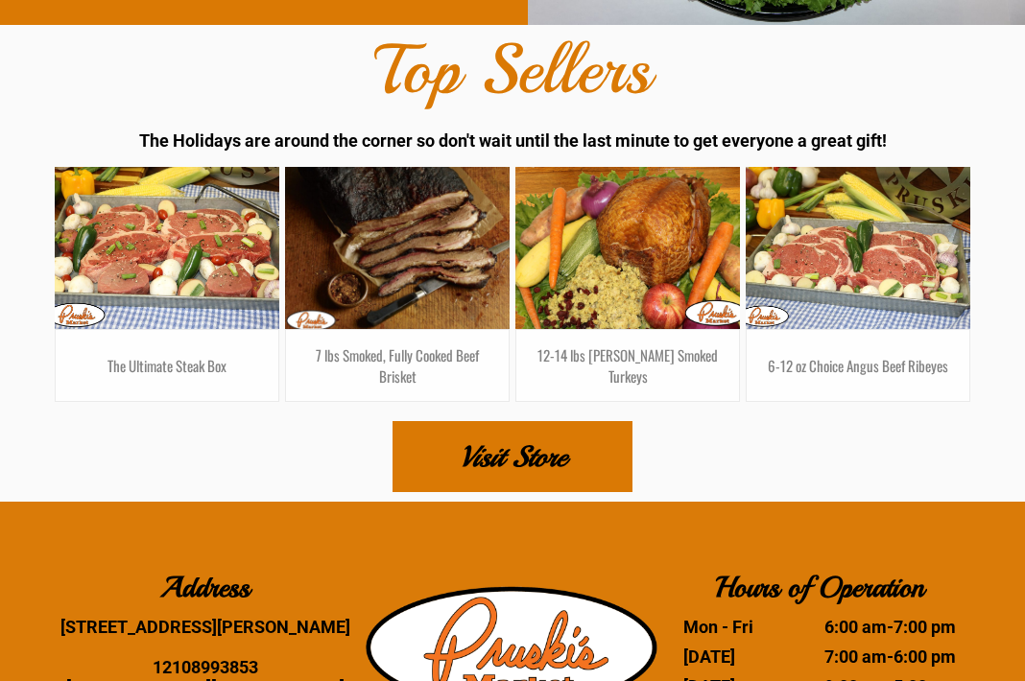
click at [516, 441] on span "Visit Store" at bounding box center [513, 456] width 107 height 67
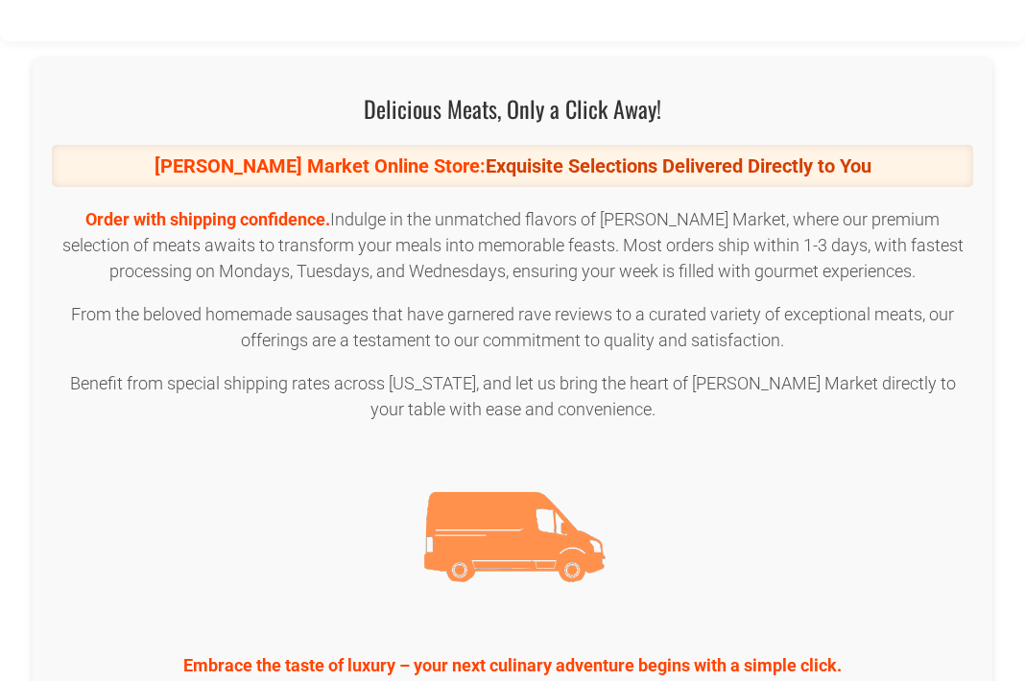
scroll to position [2646, 0]
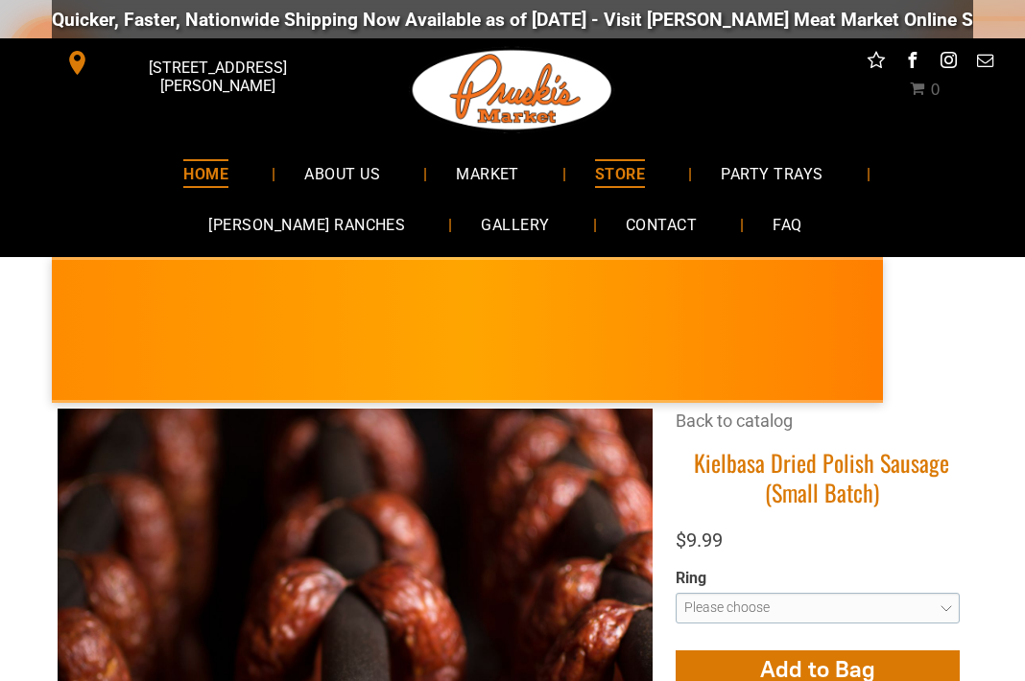
click at [183, 169] on span "HOME" at bounding box center [205, 173] width 45 height 28
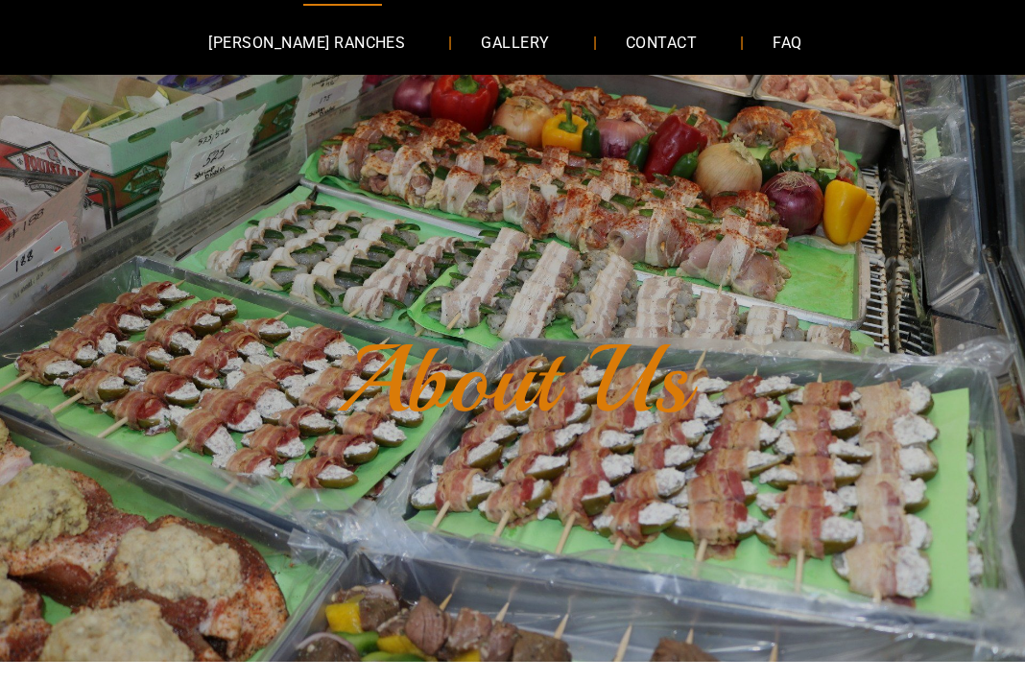
scroll to position [185, 0]
